Goal: Transaction & Acquisition: Obtain resource

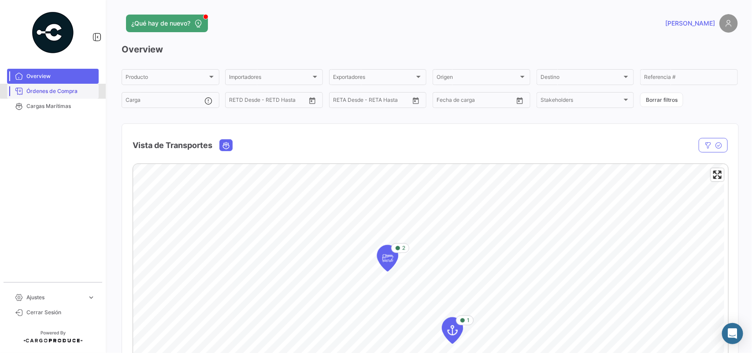
click at [69, 89] on span "Órdenes de Compra" at bounding box center [60, 91] width 69 height 8
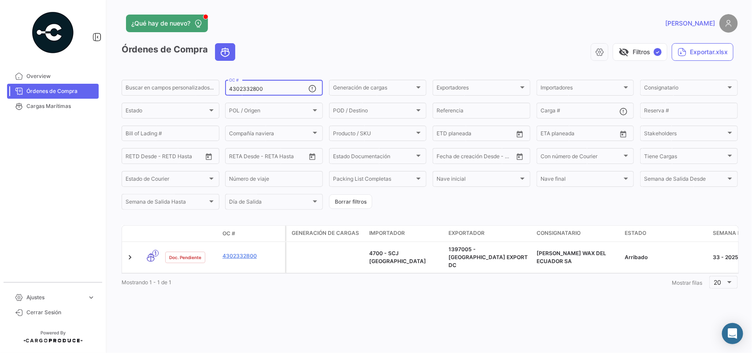
click at [292, 85] on div "4302332800 OC #" at bounding box center [268, 86] width 79 height 17
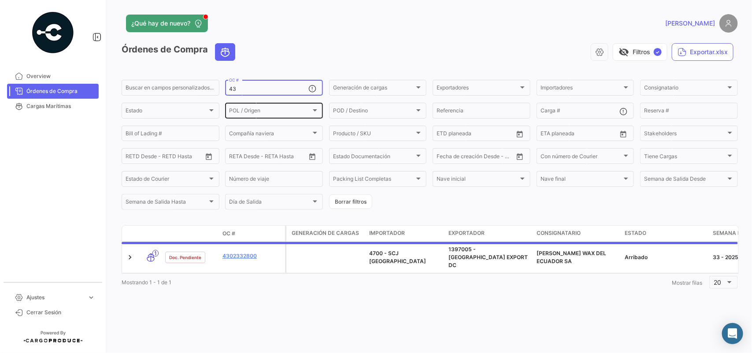
type input "4"
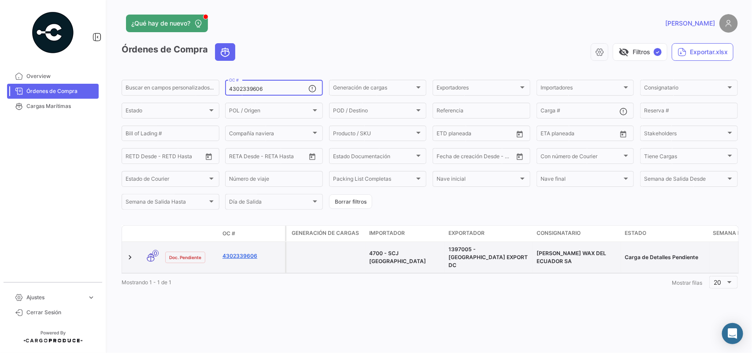
type input "4302339606"
click at [237, 253] on link "4302339606" at bounding box center [252, 256] width 59 height 8
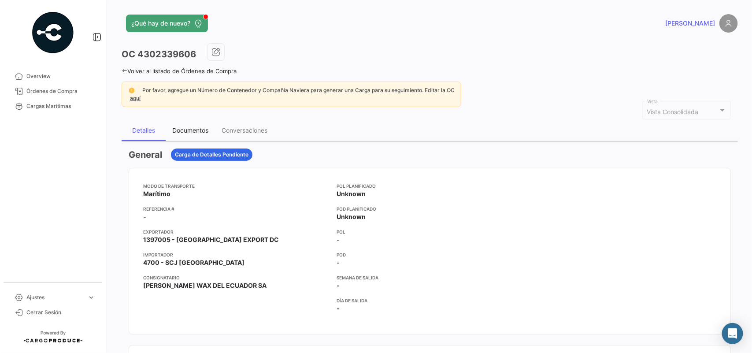
click at [203, 139] on div "Documentos" at bounding box center [190, 130] width 49 height 21
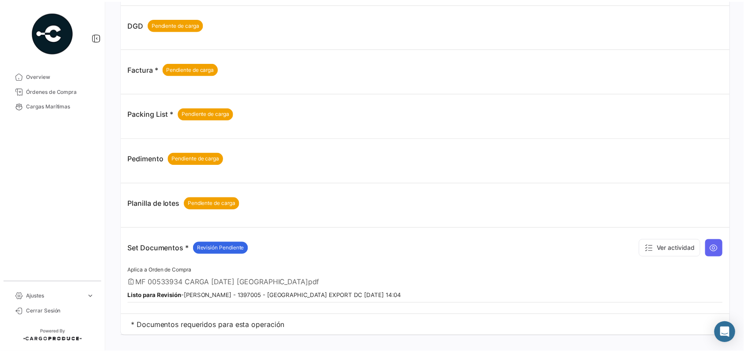
scroll to position [344, 0]
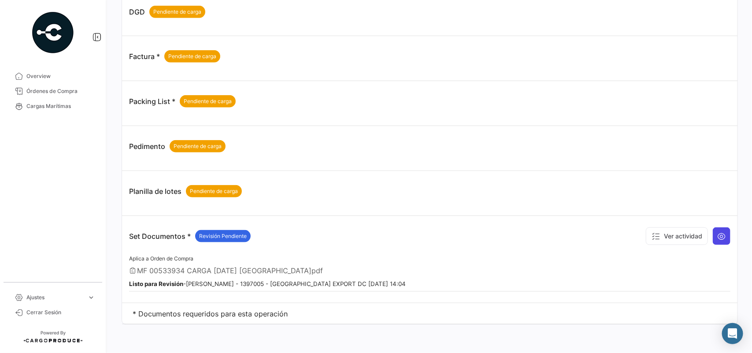
click at [717, 238] on icon at bounding box center [721, 236] width 9 height 9
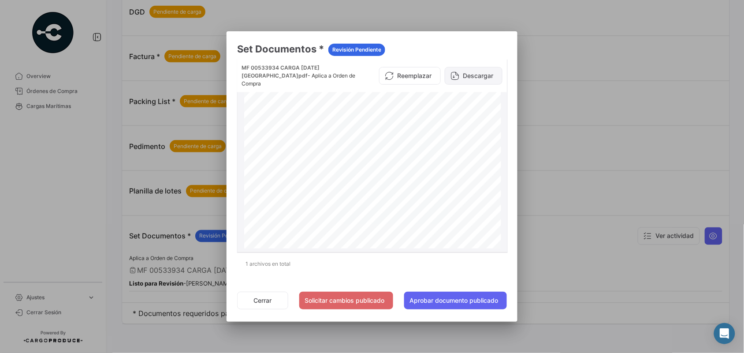
click at [467, 71] on button "Descargar" at bounding box center [474, 76] width 58 height 18
